Goal: Information Seeking & Learning: Learn about a topic

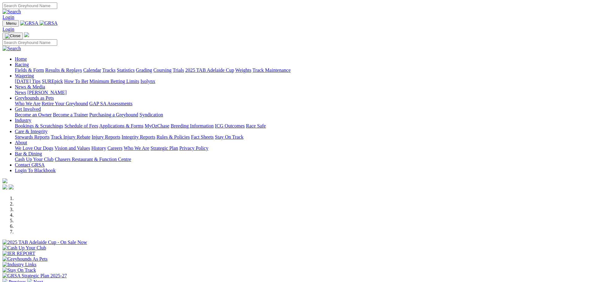
scroll to position [93, 0]
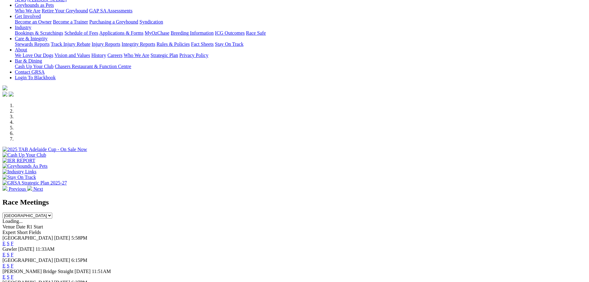
click at [6, 241] on link "E" at bounding box center [3, 243] width 3 height 5
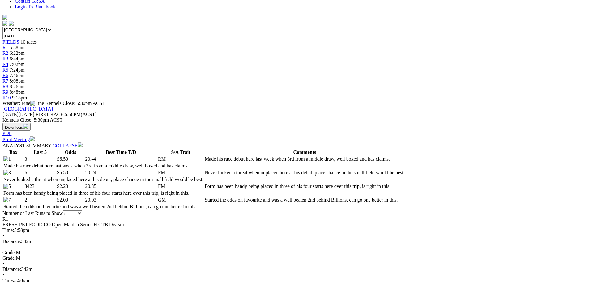
scroll to position [217, 0]
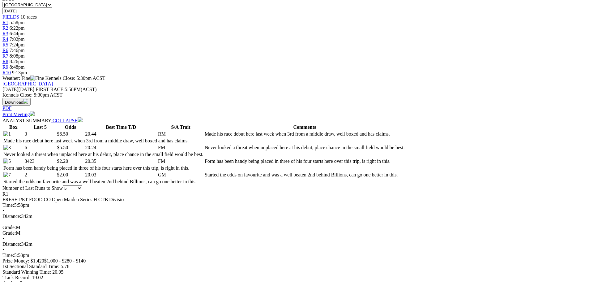
scroll to position [62, 0]
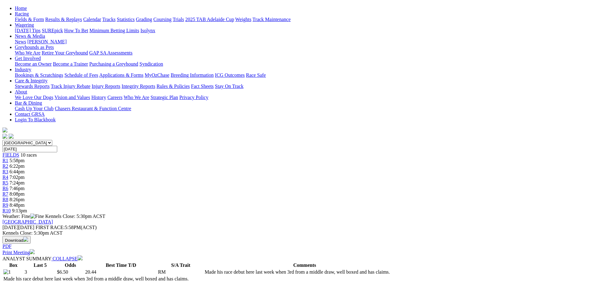
click at [8, 163] on link "R2" at bounding box center [5, 165] width 6 height 5
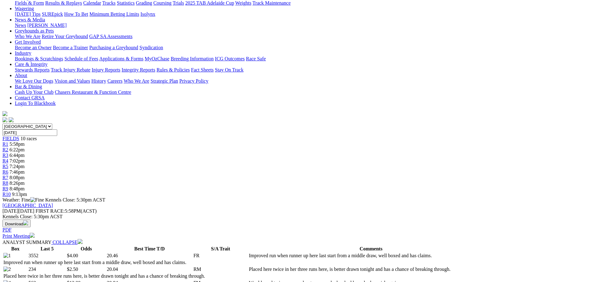
scroll to position [155, 0]
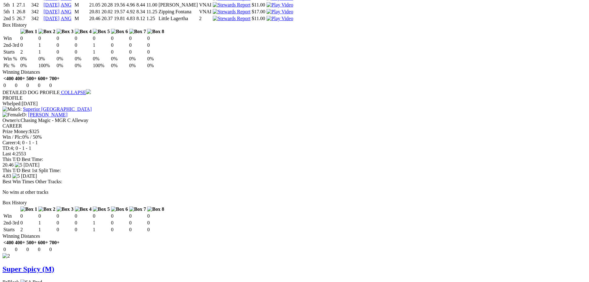
scroll to position [619, 0]
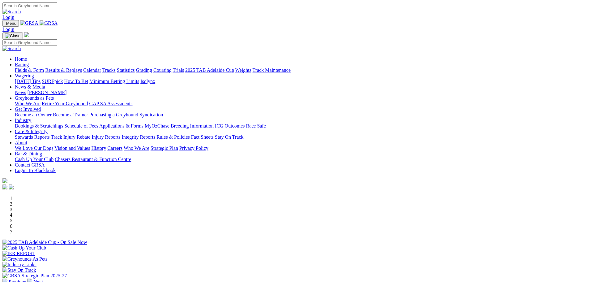
scroll to position [93, 0]
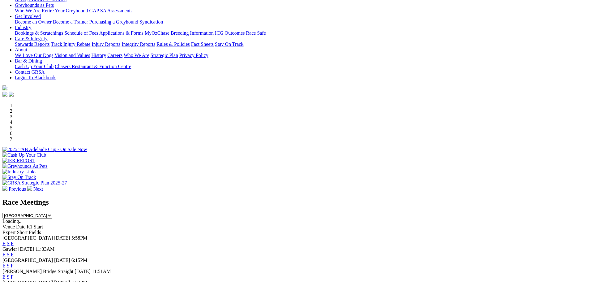
click at [6, 241] on link "E" at bounding box center [3, 243] width 3 height 5
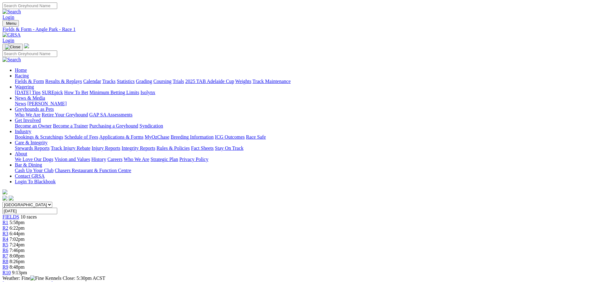
click at [8, 231] on link "R3" at bounding box center [5, 233] width 6 height 5
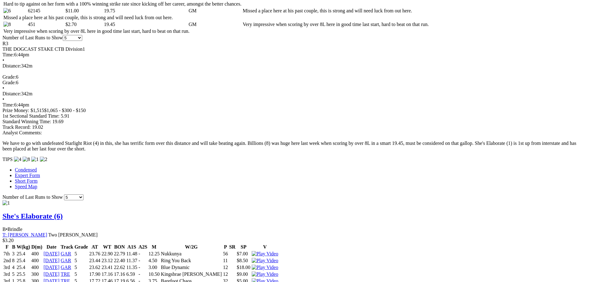
scroll to position [371, 0]
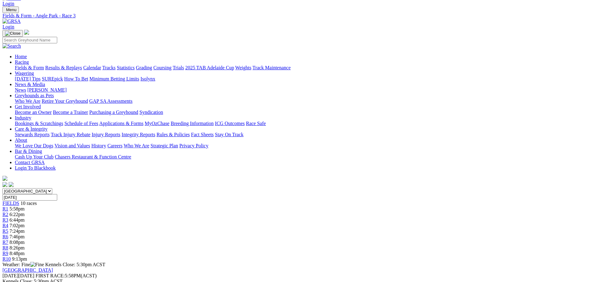
scroll to position [0, 0]
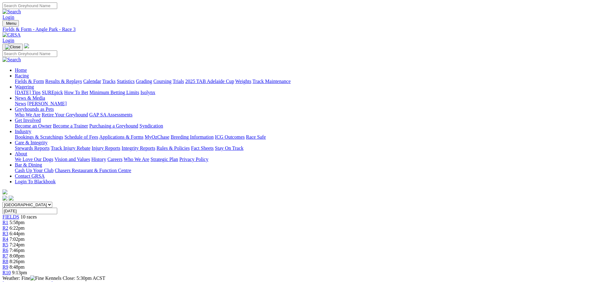
click at [25, 225] on span "6:22pm" at bounding box center [17, 227] width 15 height 5
click at [157, 220] on div "R1 5:58pm" at bounding box center [294, 223] width 585 height 6
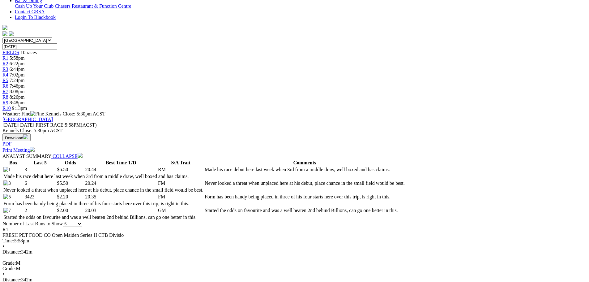
scroll to position [186, 0]
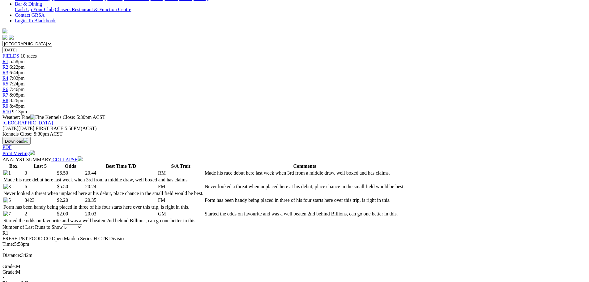
scroll to position [62, 0]
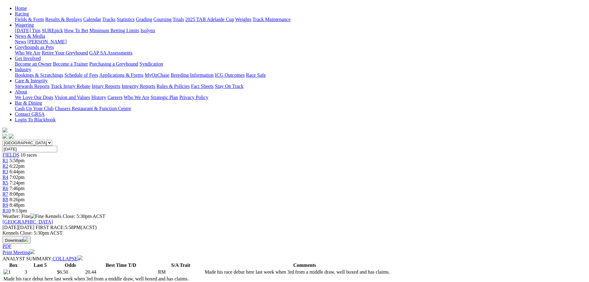
click at [441, 202] on div "R9 8:48pm" at bounding box center [294, 205] width 585 height 6
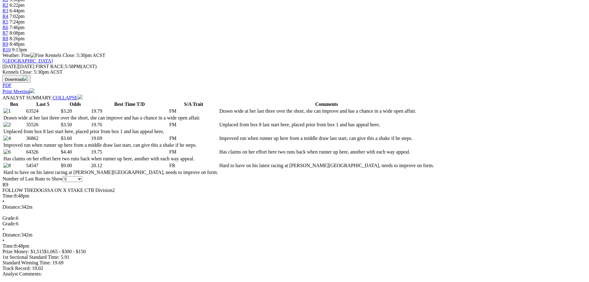
scroll to position [248, 0]
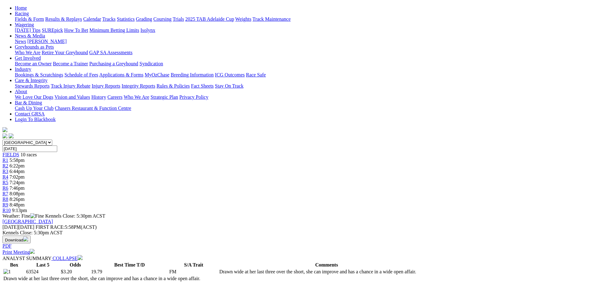
scroll to position [62, 0]
click at [467, 208] on div "R10 9:13pm" at bounding box center [294, 211] width 585 height 6
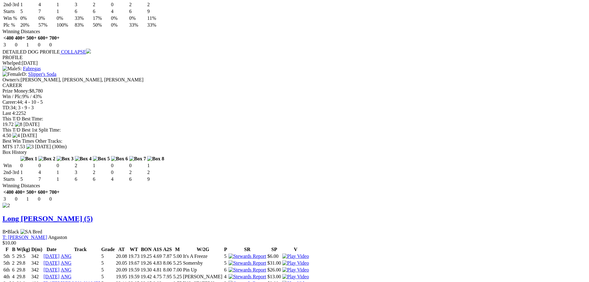
scroll to position [681, 0]
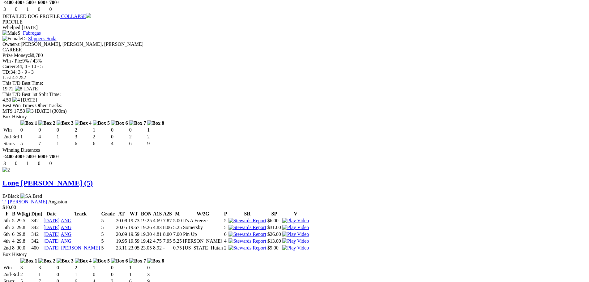
scroll to position [756, 0]
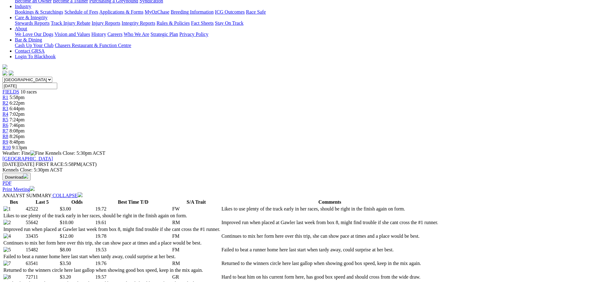
scroll to position [14, 0]
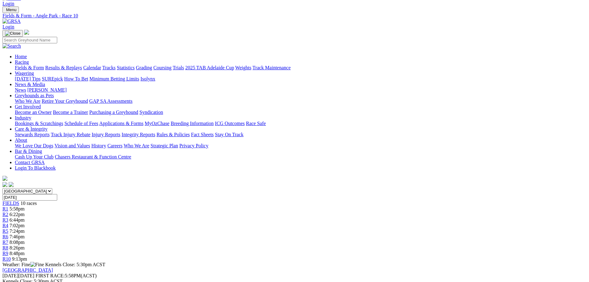
click at [8, 251] on span "R9" at bounding box center [5, 253] width 6 height 5
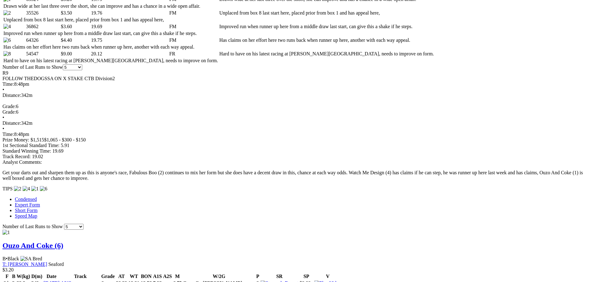
scroll to position [340, 0]
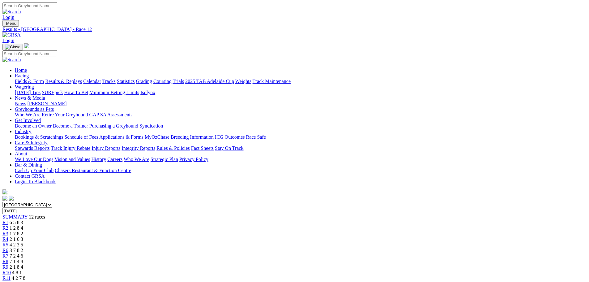
click at [44, 79] on link "Fields & Form" at bounding box center [29, 81] width 29 height 5
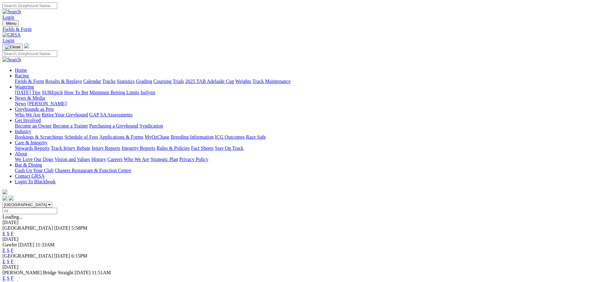
click at [6, 231] on link "E" at bounding box center [3, 233] width 3 height 5
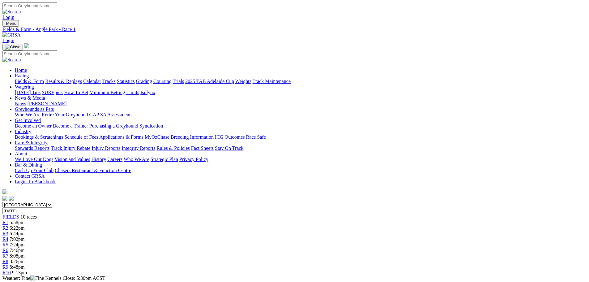
click at [8, 264] on span "R9" at bounding box center [5, 266] width 6 height 5
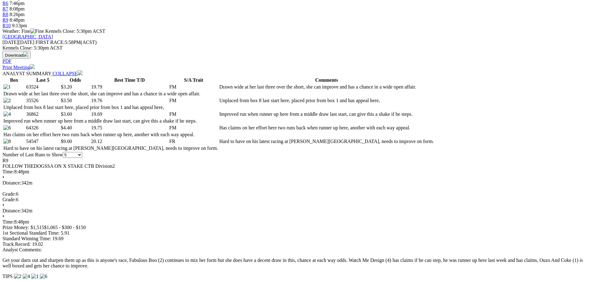
scroll to position [248, 0]
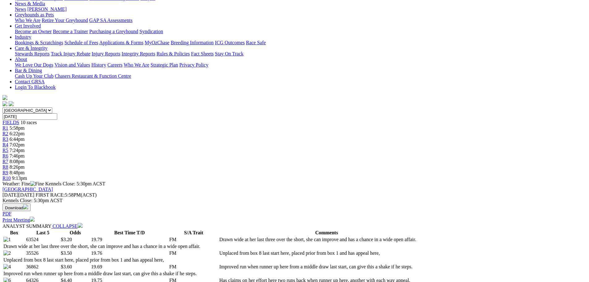
scroll to position [93, 0]
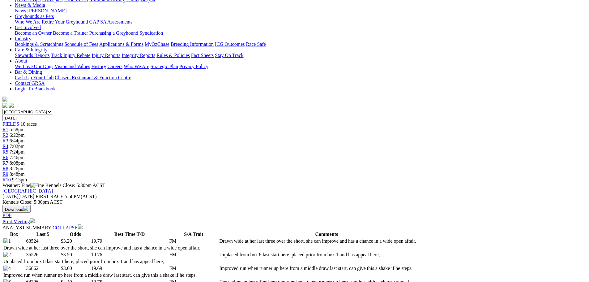
click at [471, 177] on div "R10 9:13pm" at bounding box center [294, 180] width 585 height 6
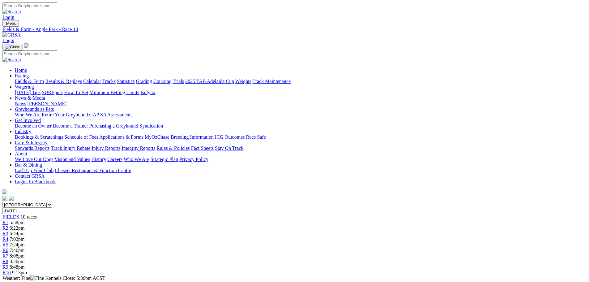
click at [364, 253] on div "R7 8:08pm" at bounding box center [294, 256] width 585 height 6
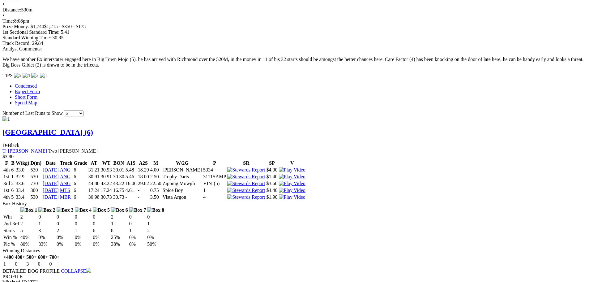
scroll to position [526, 0]
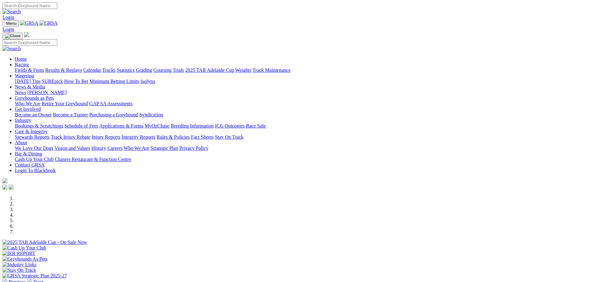
click at [101, 67] on link "Calendar" at bounding box center [92, 69] width 18 height 5
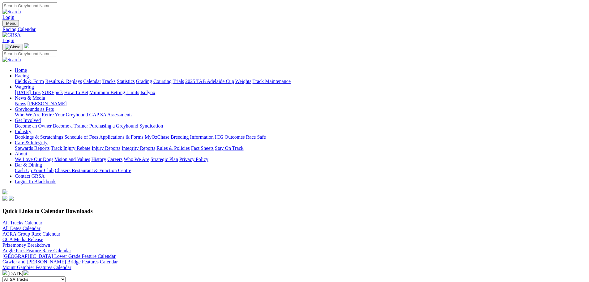
click at [71, 248] on link "Angle Park Feature Race Calendar" at bounding box center [36, 250] width 69 height 5
click at [82, 79] on link "Results & Replays" at bounding box center [63, 81] width 37 height 5
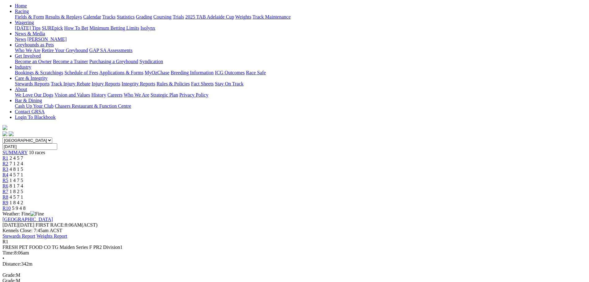
scroll to position [62, 0]
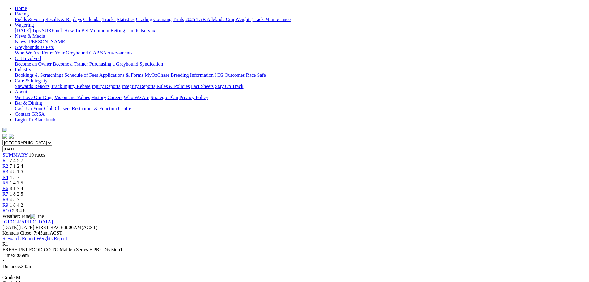
click at [8, 163] on link "R2" at bounding box center [5, 165] width 6 height 5
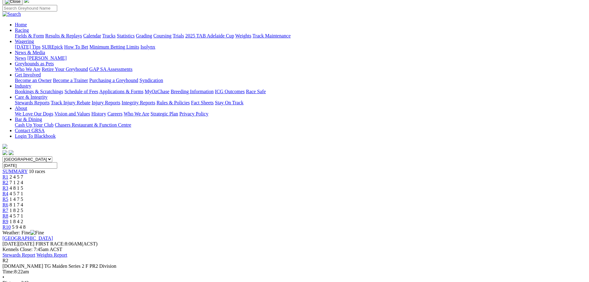
scroll to position [31, 0]
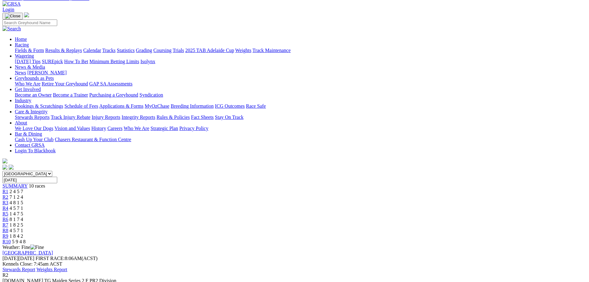
click at [237, 200] on div "R3 4 8 1 5" at bounding box center [294, 203] width 585 height 6
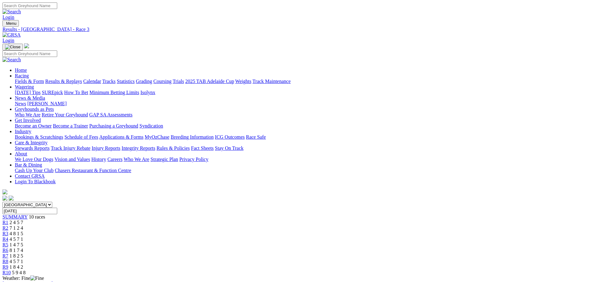
click at [8, 236] on link "R4" at bounding box center [5, 238] width 6 height 5
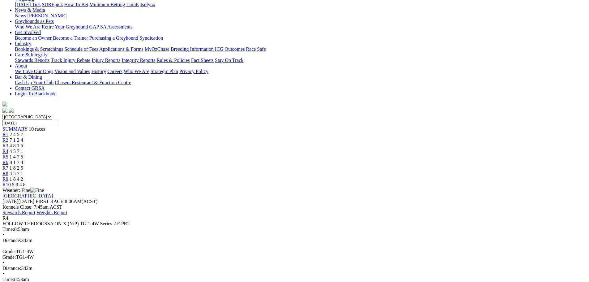
scroll to position [31, 0]
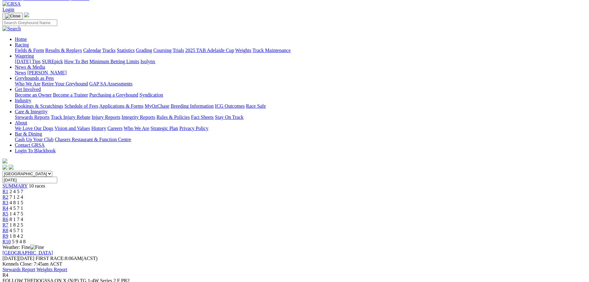
click at [8, 211] on span "R5" at bounding box center [5, 213] width 6 height 5
click at [8, 217] on span "R6" at bounding box center [5, 219] width 6 height 5
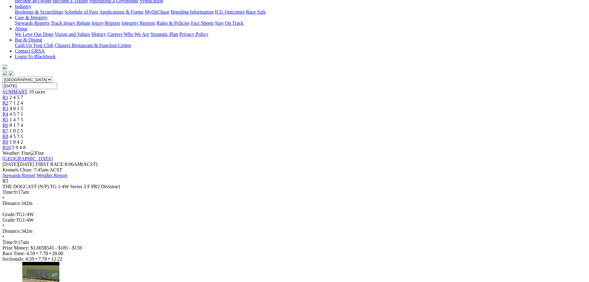
scroll to position [155, 0]
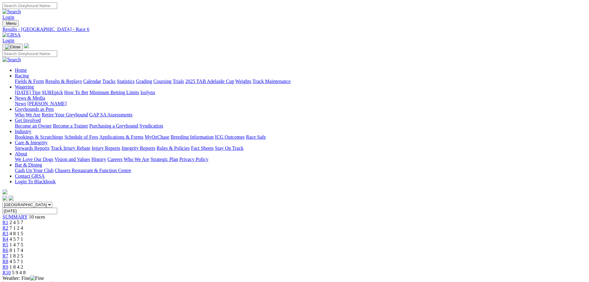
click at [8, 253] on link "R7" at bounding box center [5, 255] width 6 height 5
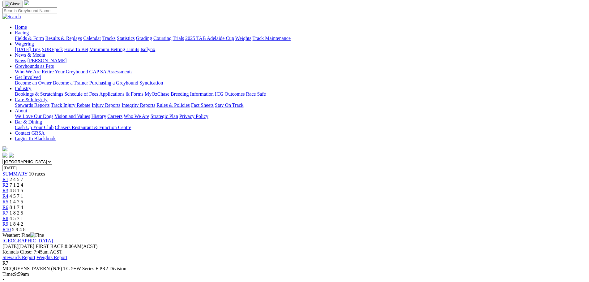
scroll to position [31, 0]
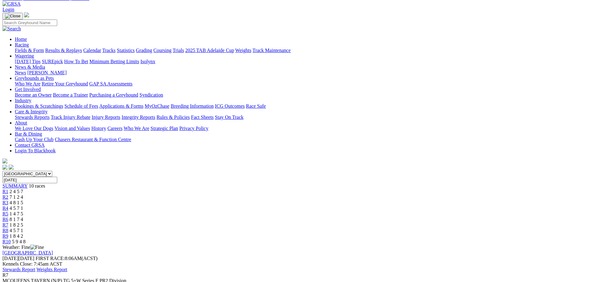
click at [8, 228] on span "R8" at bounding box center [5, 230] width 6 height 5
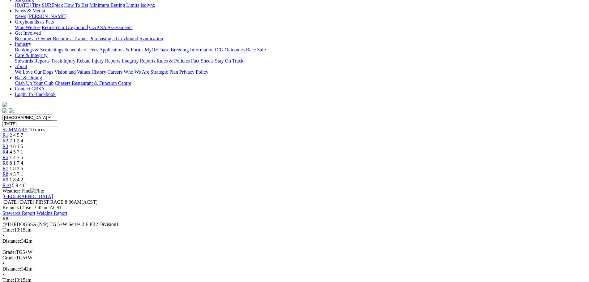
scroll to position [31, 0]
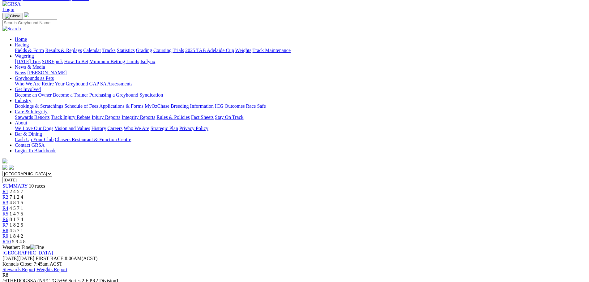
click at [442, 233] on div "R9 1 8 4 2" at bounding box center [294, 236] width 585 height 6
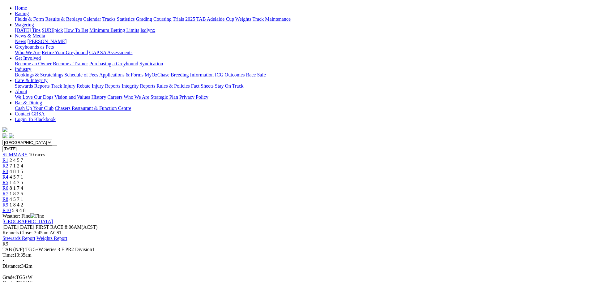
scroll to position [62, 0]
click at [473, 208] on div "R10 5 9 4 8" at bounding box center [294, 211] width 585 height 6
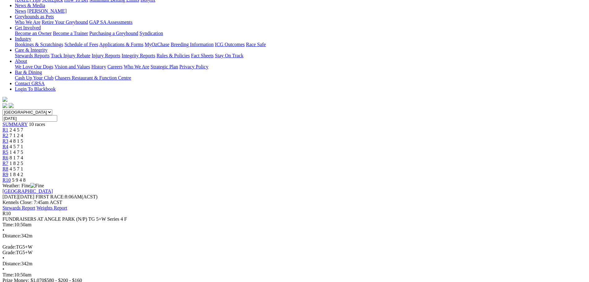
scroll to position [93, 0]
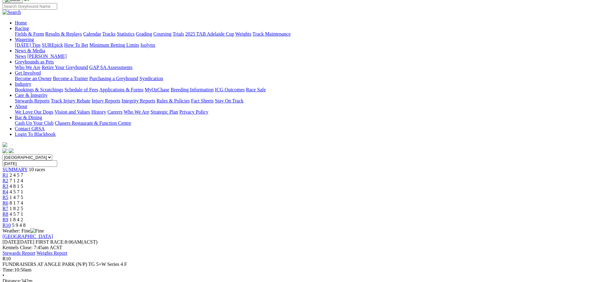
scroll to position [0, 0]
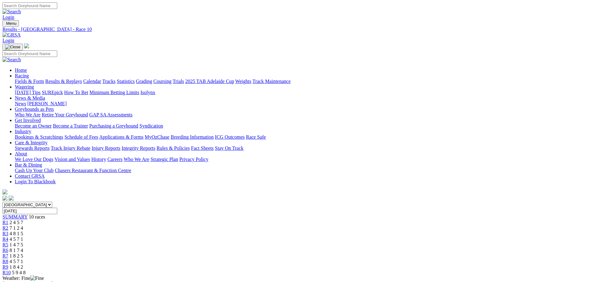
click at [82, 79] on link "Results & Replays" at bounding box center [63, 81] width 37 height 5
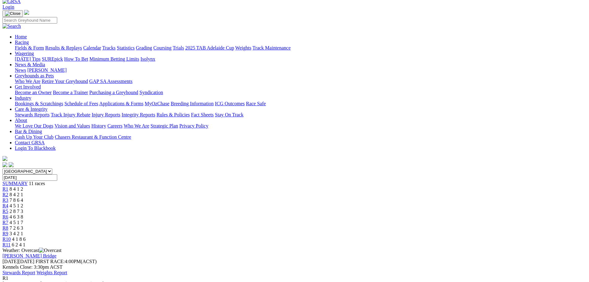
scroll to position [31, 0]
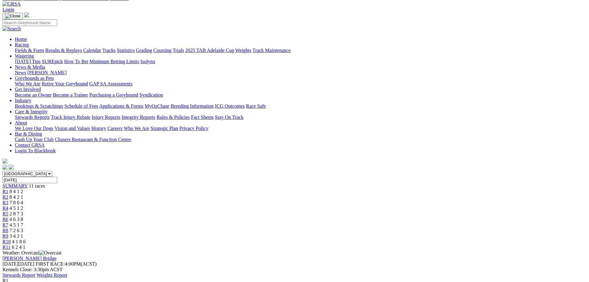
click at [8, 194] on span "R2" at bounding box center [5, 196] width 6 height 5
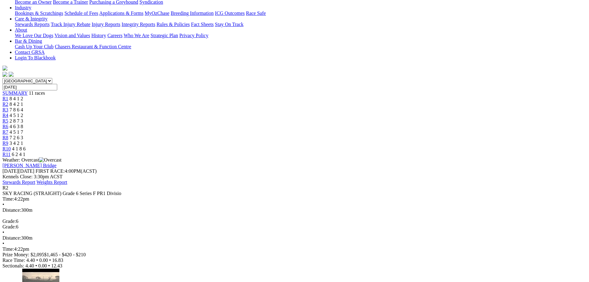
scroll to position [93, 0]
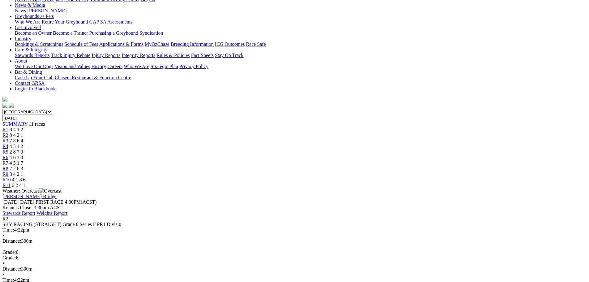
click at [23, 127] on span "8 4 1 2" at bounding box center [17, 129] width 14 height 5
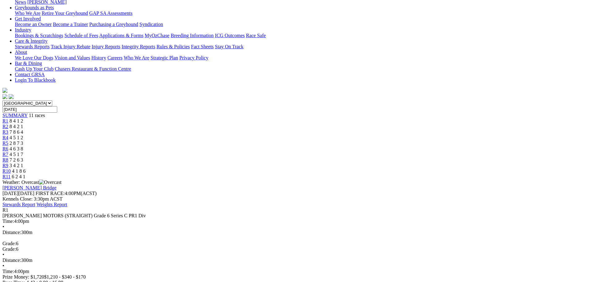
scroll to position [93, 0]
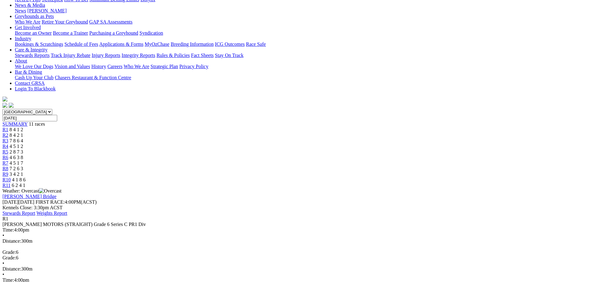
click at [23, 132] on span "8 4 2 1" at bounding box center [17, 134] width 14 height 5
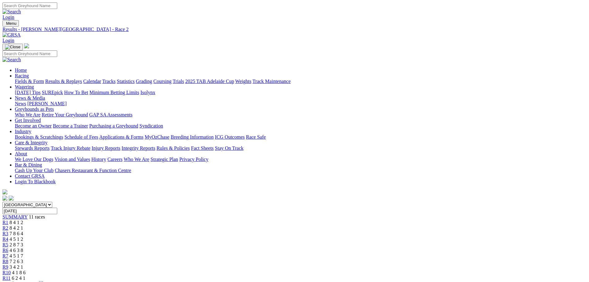
click at [23, 220] on span "8 4 1 2" at bounding box center [17, 222] width 14 height 5
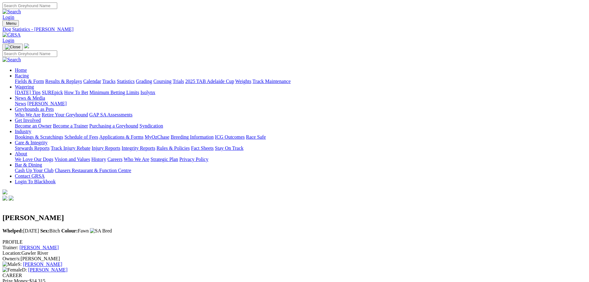
scroll to position [62, 0]
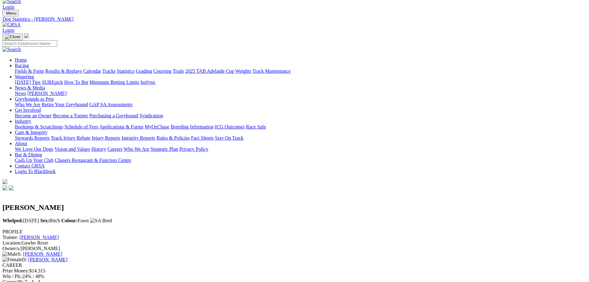
scroll to position [0, 0]
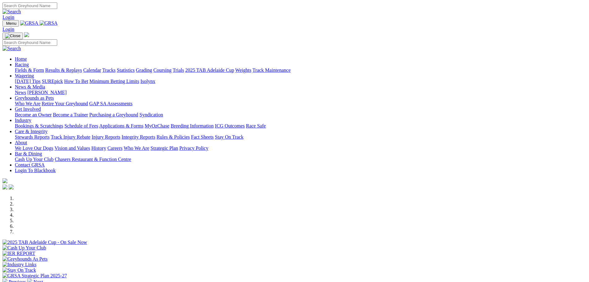
scroll to position [155, 0]
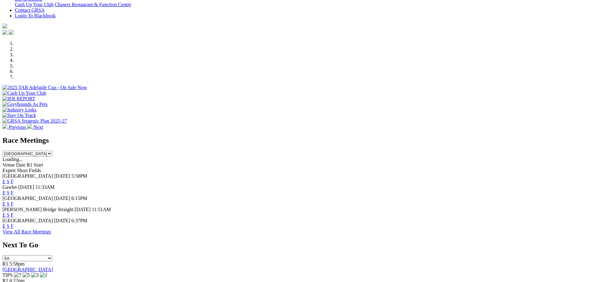
click at [14, 201] on link "F" at bounding box center [12, 203] width 3 height 5
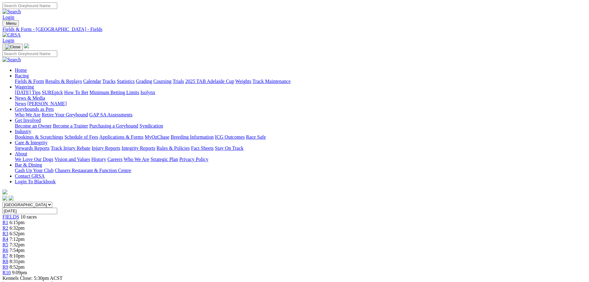
click at [44, 79] on link "Fields & Form" at bounding box center [29, 81] width 29 height 5
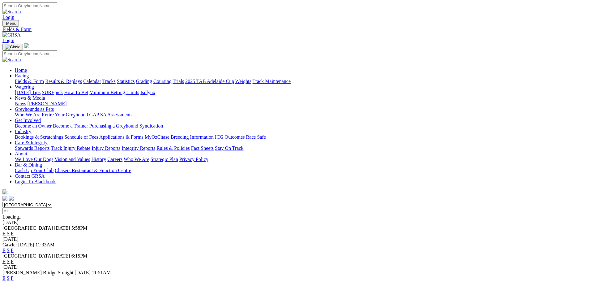
click at [14, 248] on link "F" at bounding box center [12, 250] width 3 height 5
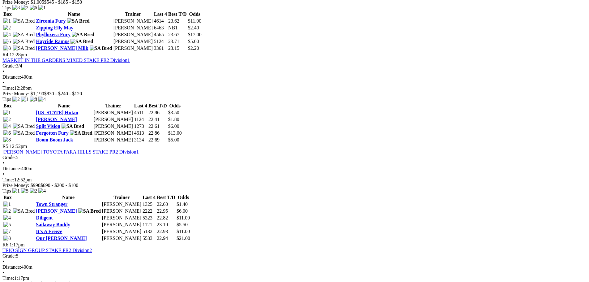
scroll to position [557, 0]
